Goal: Task Accomplishment & Management: Manage account settings

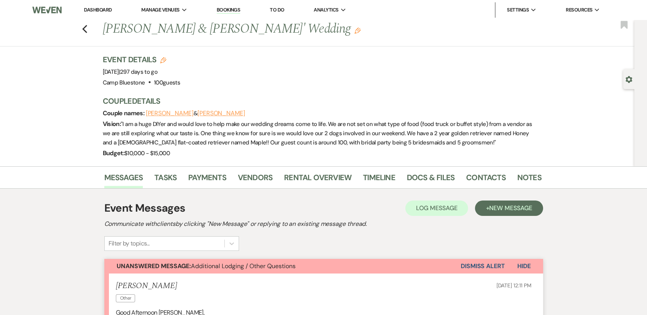
click at [100, 9] on link "Dashboard" at bounding box center [98, 10] width 28 height 7
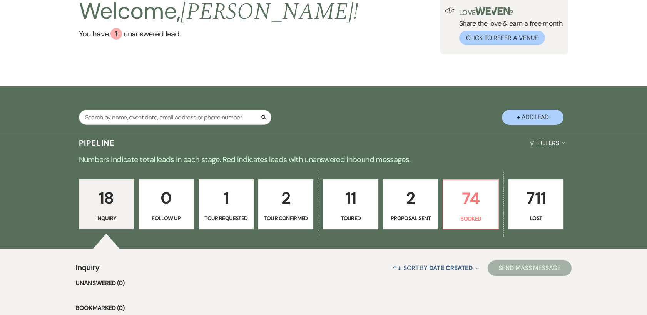
scroll to position [72, 0]
